Goal: Find contact information: Obtain details needed to contact an individual or organization

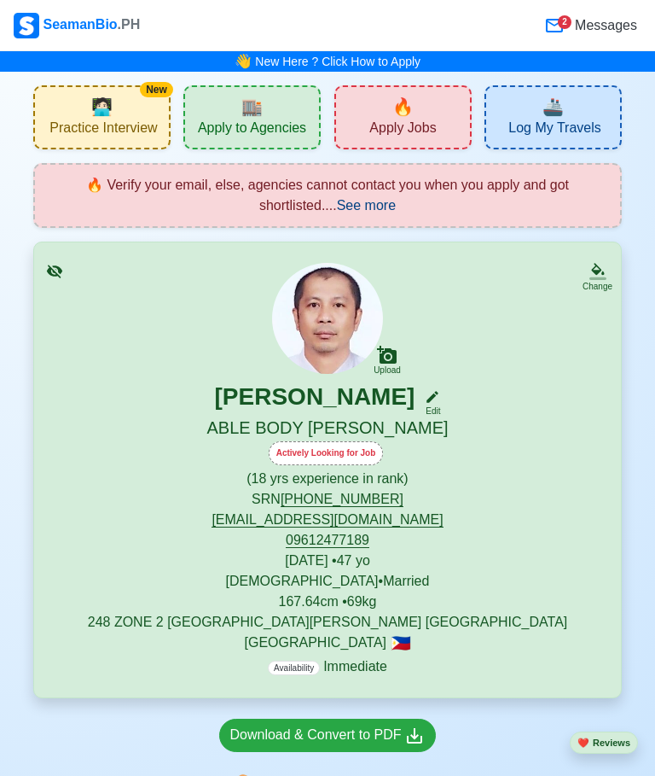
click at [409, 117] on span "🔥" at bounding box center [403, 107] width 21 height 26
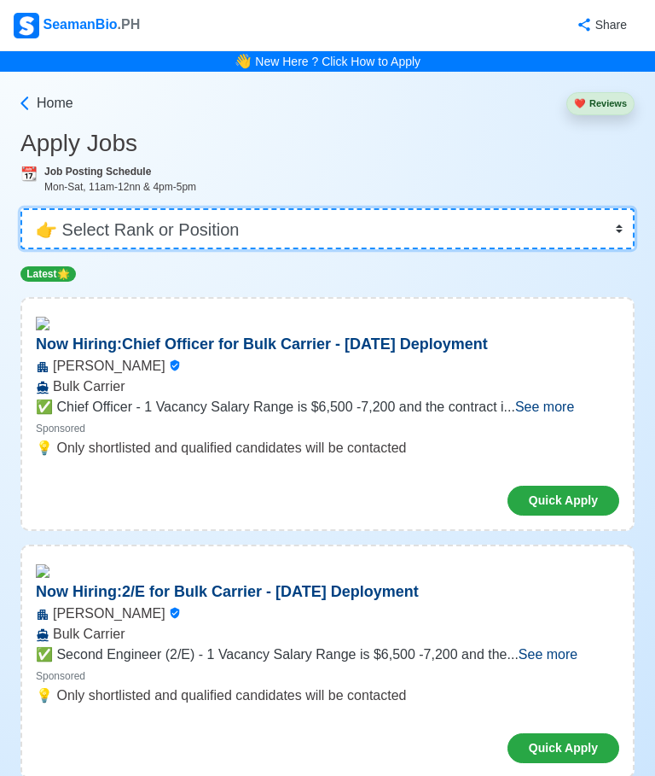
click at [619, 221] on select "👉 Select Rank or Position Master Chief Officer 2nd Officer 3rd Officer Junior O…" at bounding box center [327, 228] width 614 height 41
select select "[PERSON_NAME]"
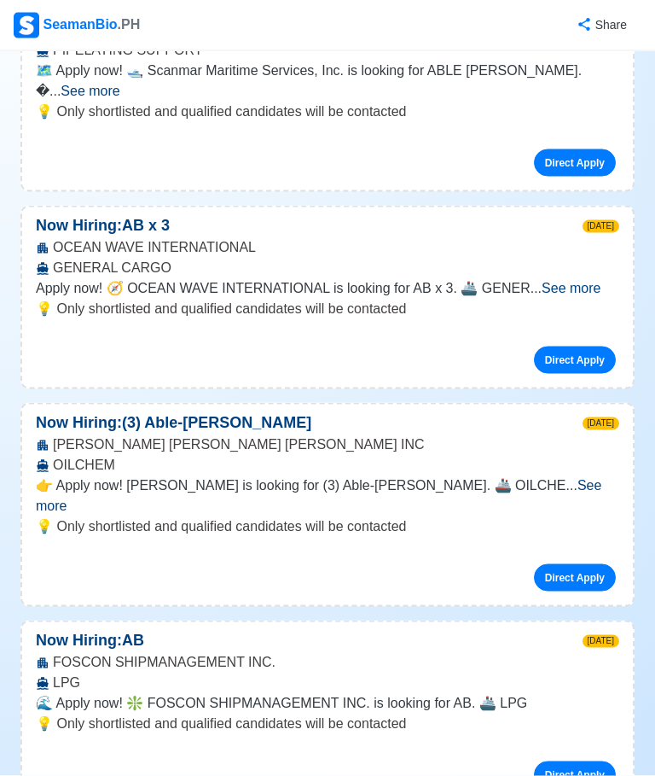
scroll to position [724, 0]
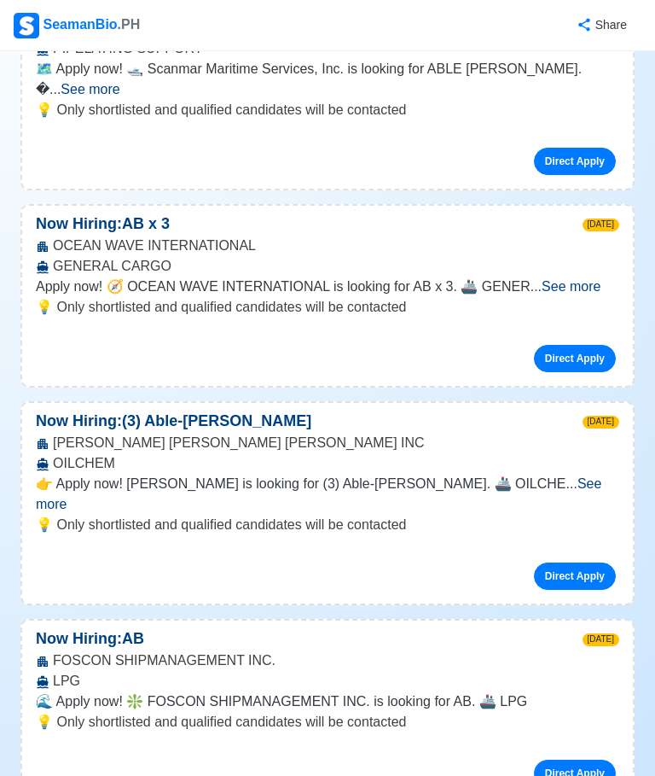
click at [590, 476] on span "See more" at bounding box center [319, 493] width 566 height 35
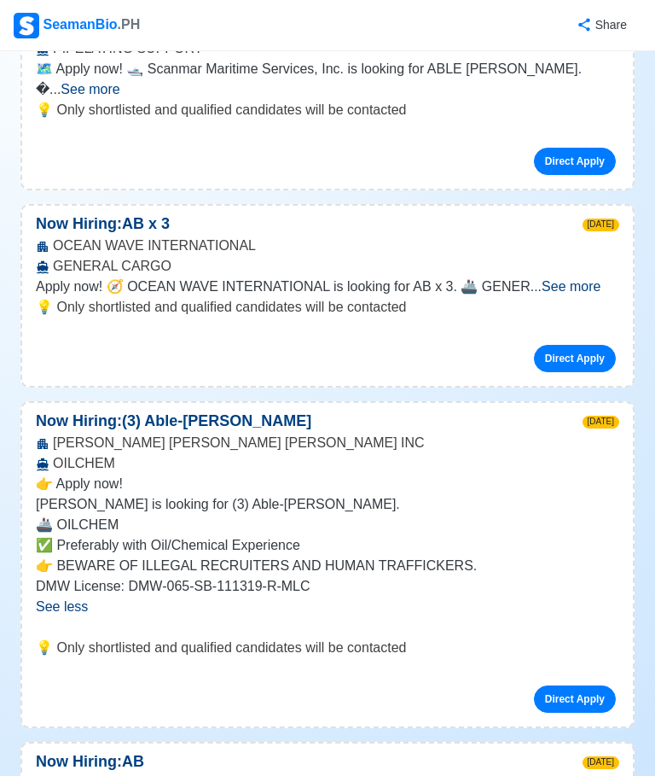
click at [571, 690] on link "Direct Apply" at bounding box center [575, 698] width 82 height 27
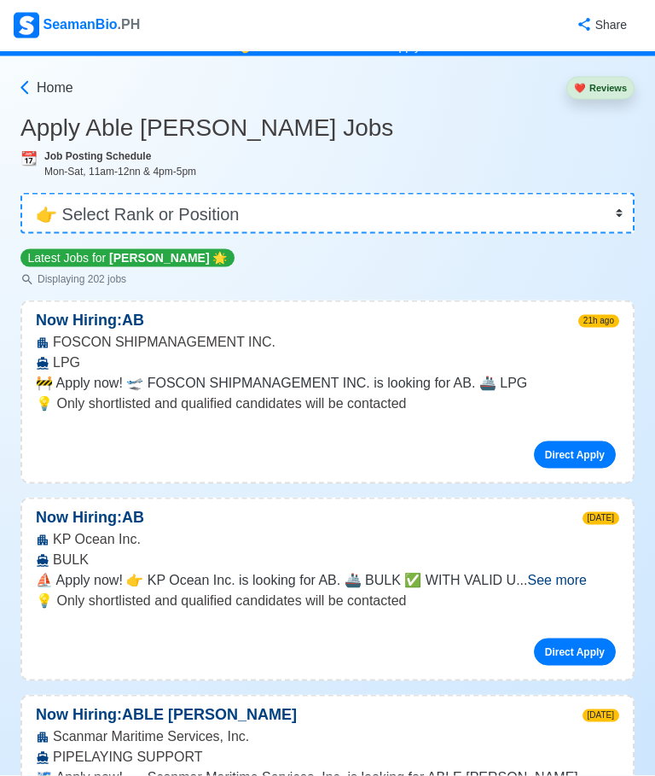
scroll to position [0, 0]
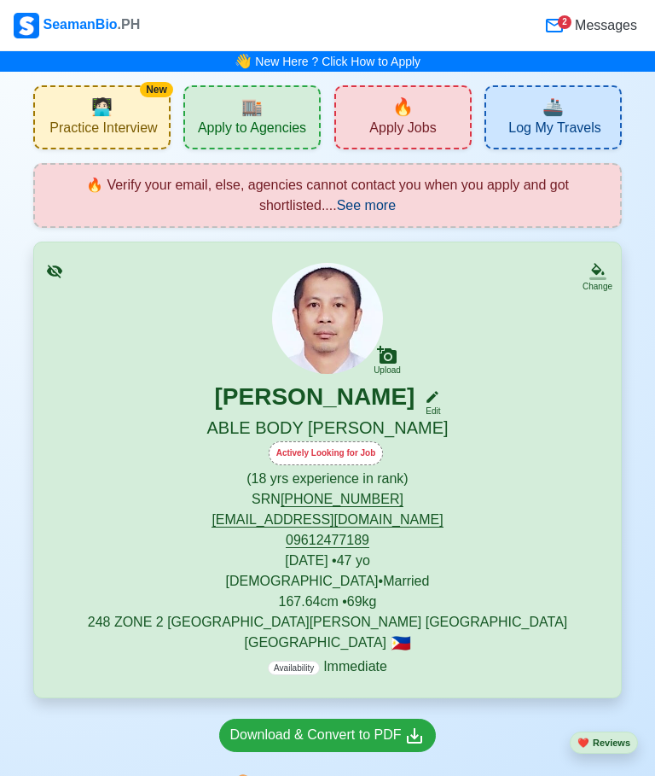
click at [259, 115] on span "🏬" at bounding box center [251, 107] width 21 height 26
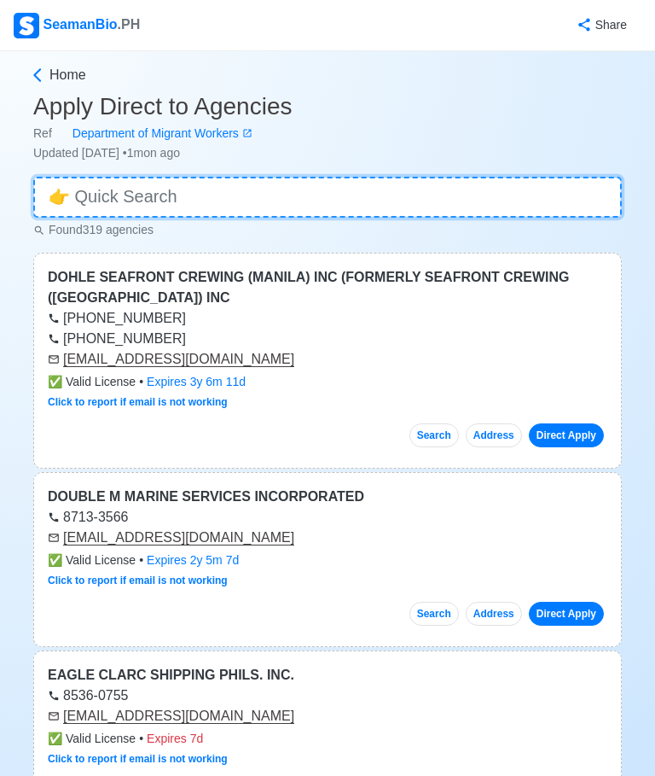
click at [577, 195] on input at bounding box center [327, 197] width 589 height 41
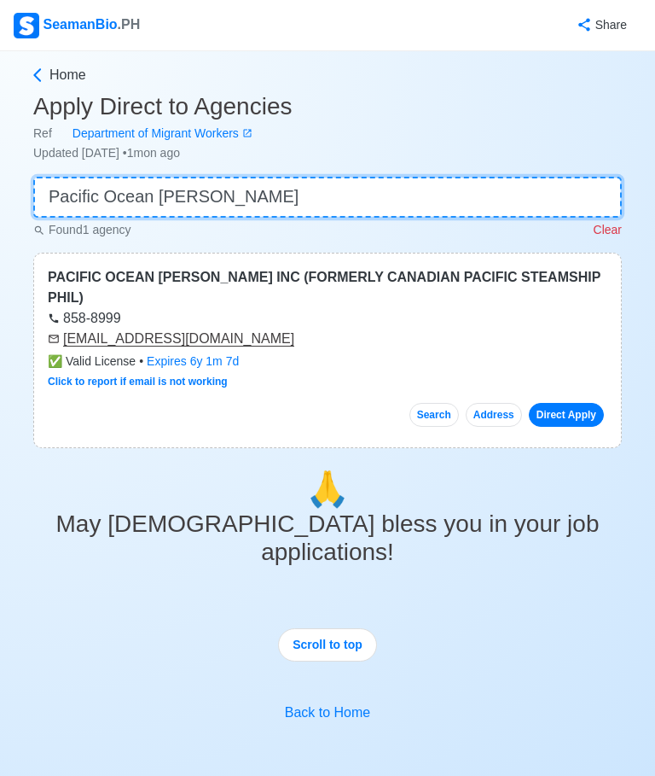
type input "Pacific Ocean [PERSON_NAME]"
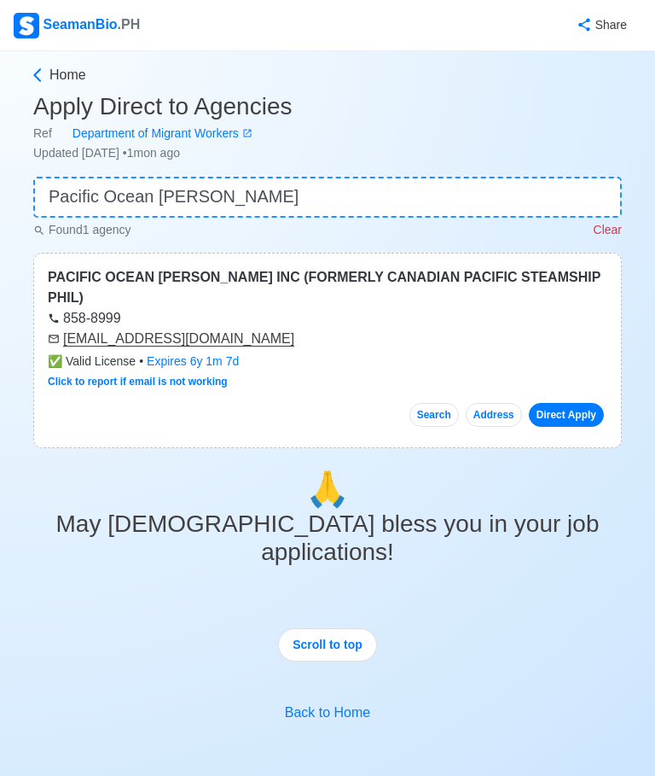
click at [130, 331] on chrome_annotation "[EMAIL_ADDRESS][DOMAIN_NAME]" at bounding box center [178, 338] width 231 height 15
click at [337, 628] on button "Scroll to top" at bounding box center [327, 644] width 99 height 33
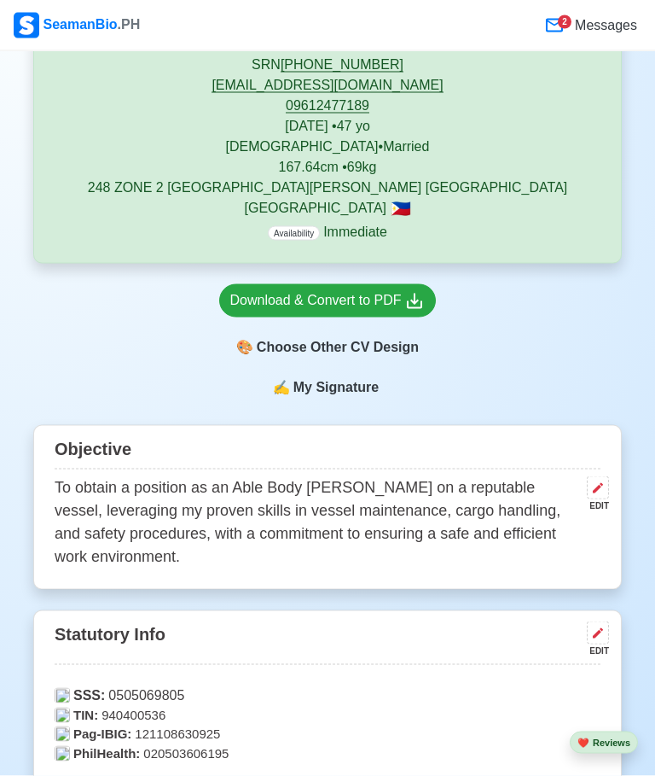
scroll to position [435, 0]
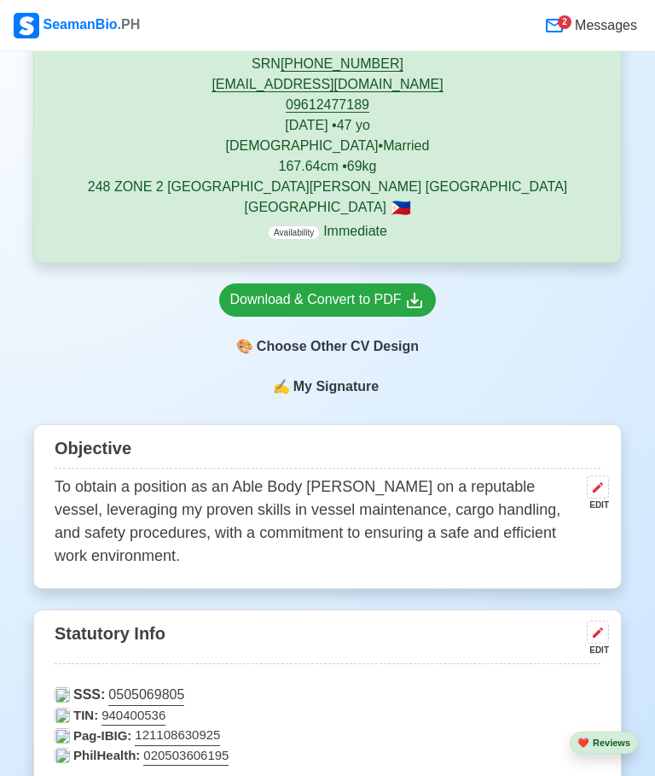
click at [337, 296] on div "Download & Convert to PDF" at bounding box center [327, 299] width 195 height 21
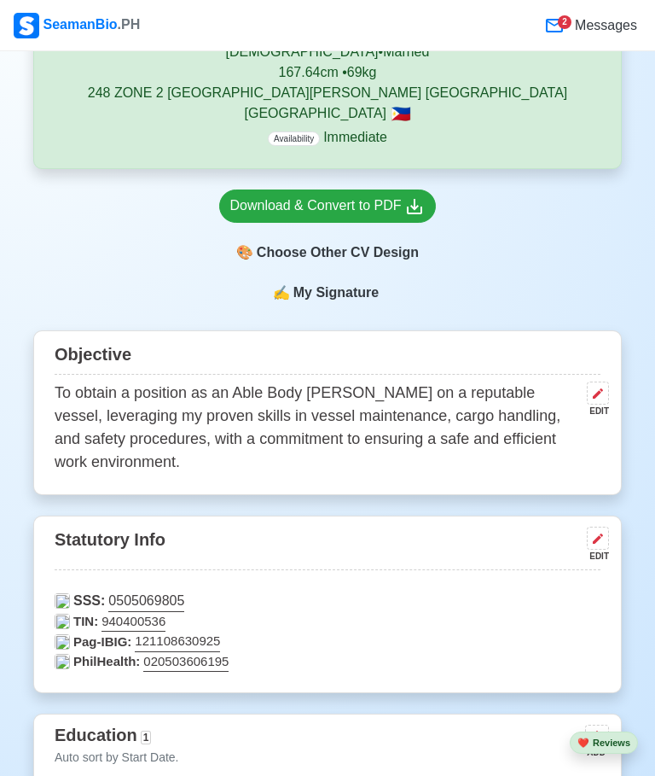
scroll to position [513, 0]
